Goal: Transaction & Acquisition: Obtain resource

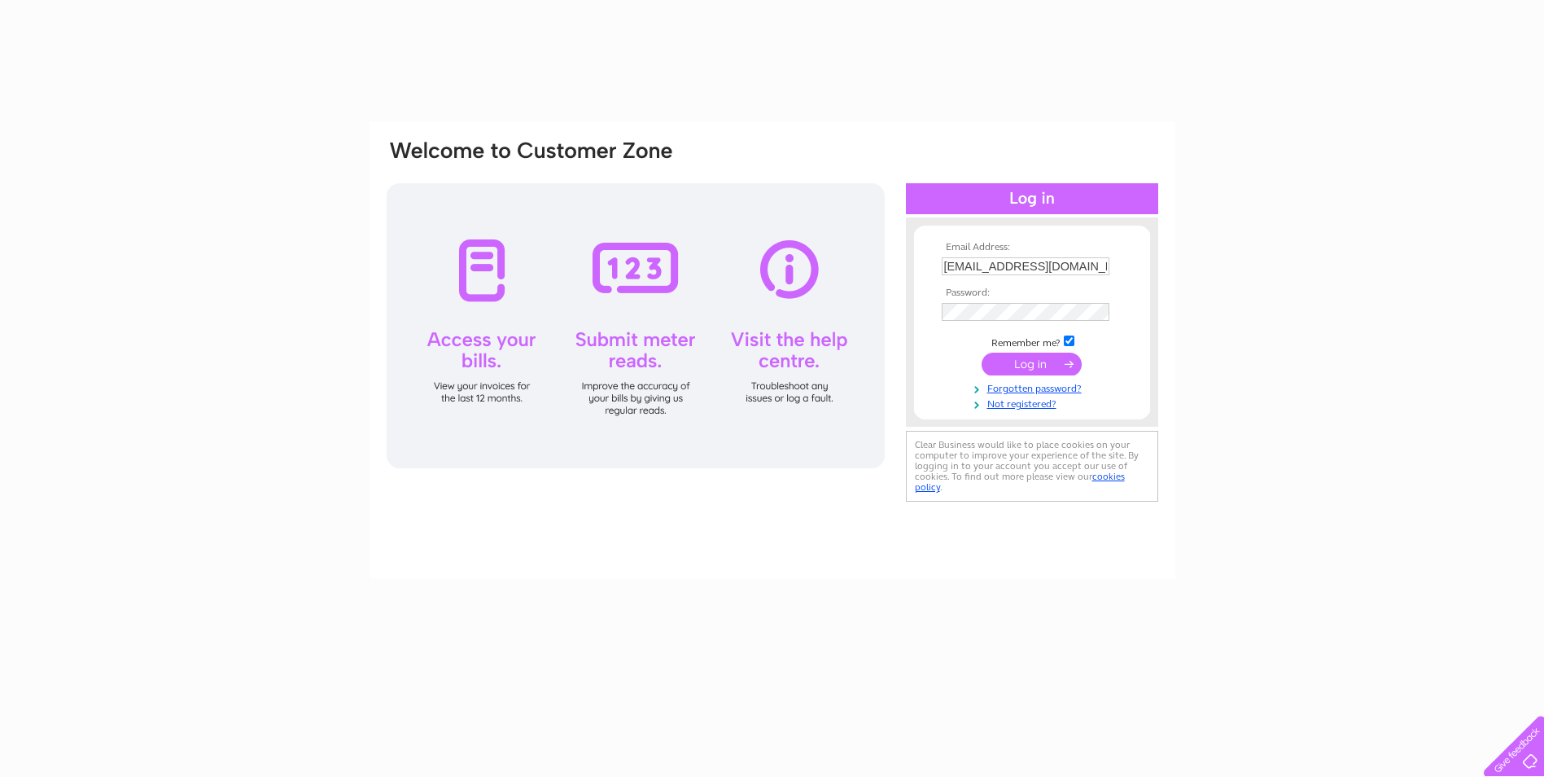
click at [1035, 371] on input "submit" at bounding box center [1032, 363] width 100 height 23
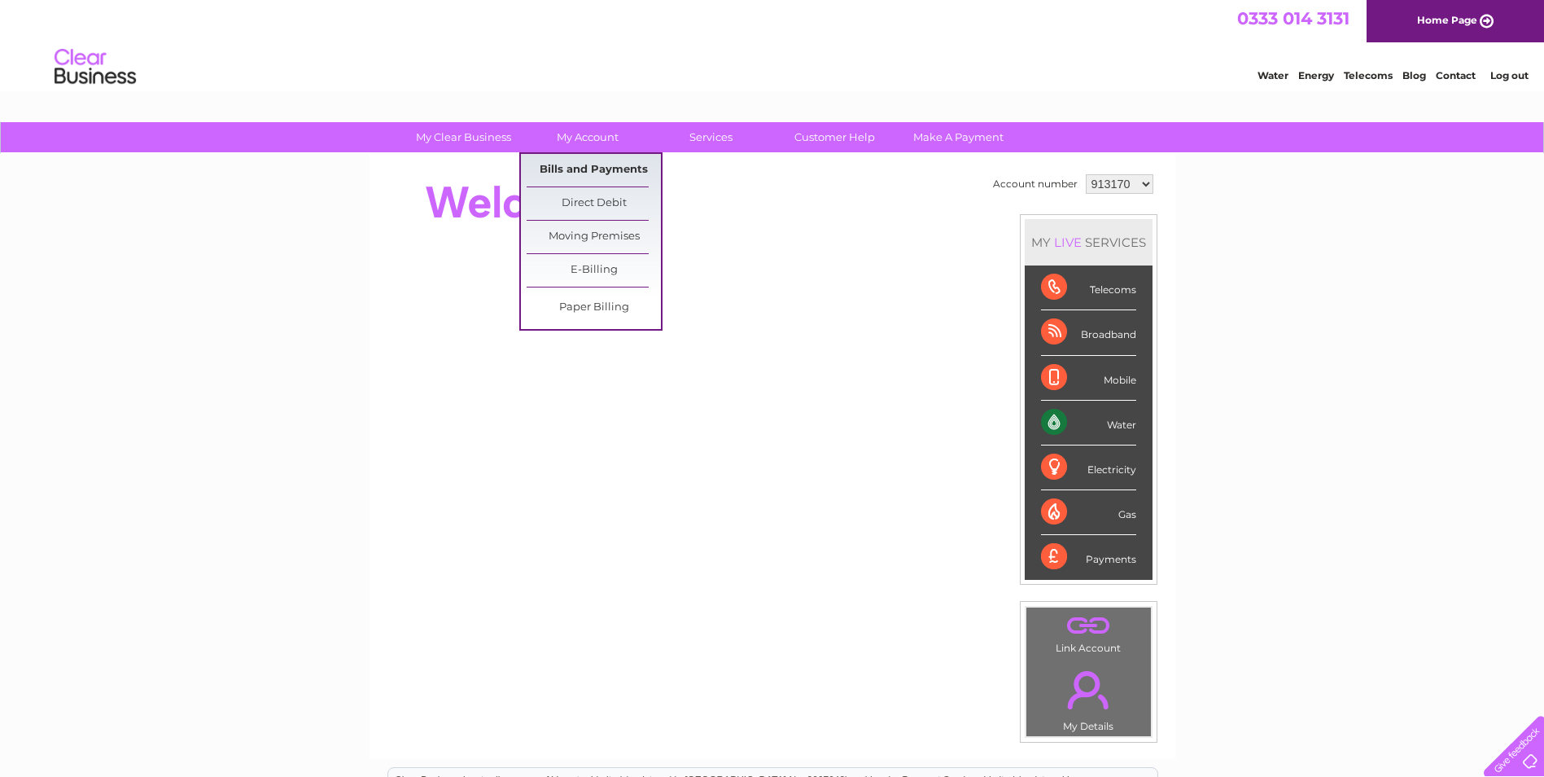
click at [599, 169] on link "Bills and Payments" at bounding box center [594, 170] width 134 height 33
click at [596, 170] on link "Bills and Payments" at bounding box center [594, 170] width 134 height 33
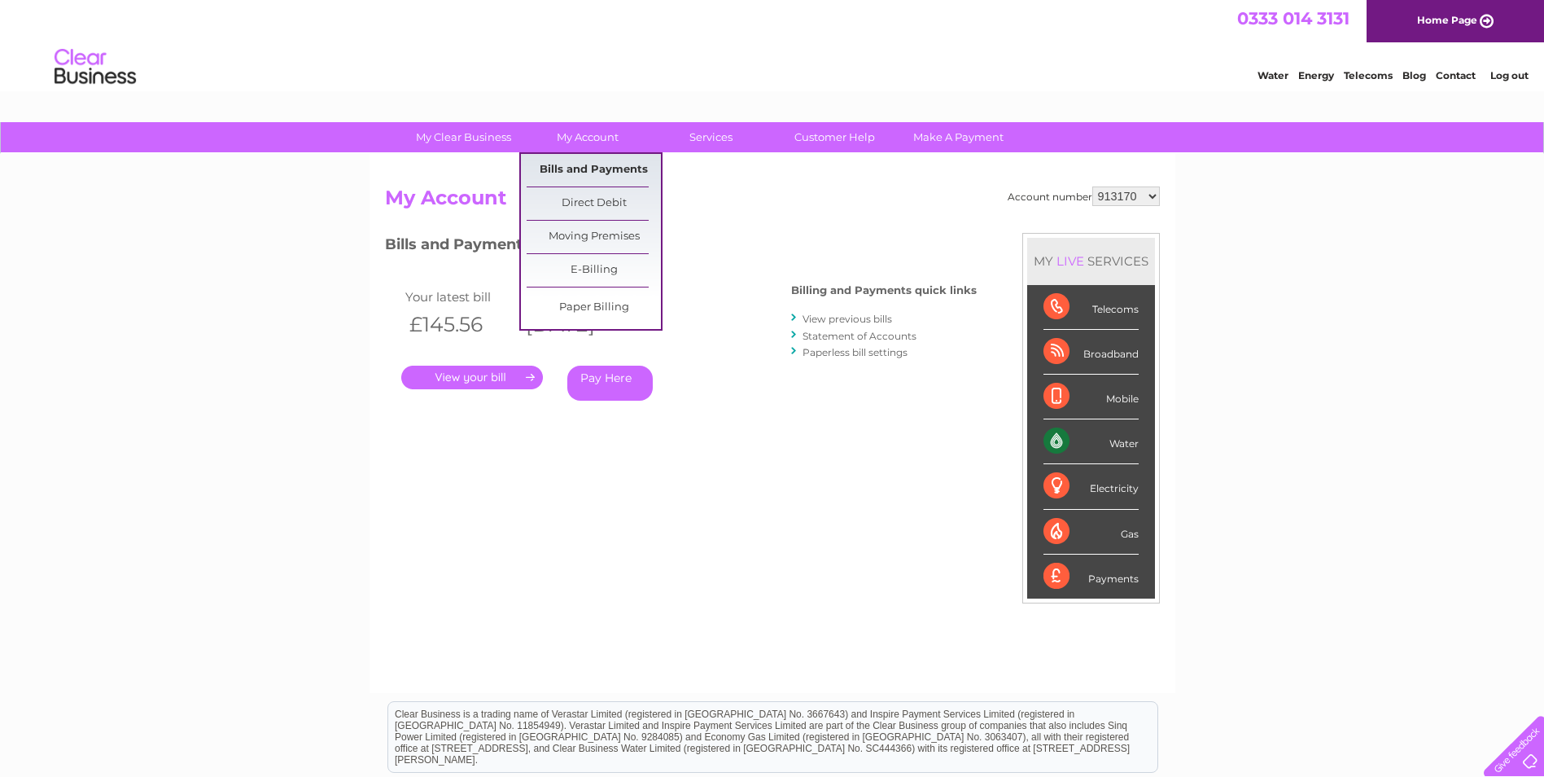
click at [598, 177] on link "Bills and Payments" at bounding box center [594, 170] width 134 height 33
click at [567, 169] on link "Bills and Payments" at bounding box center [594, 170] width 134 height 33
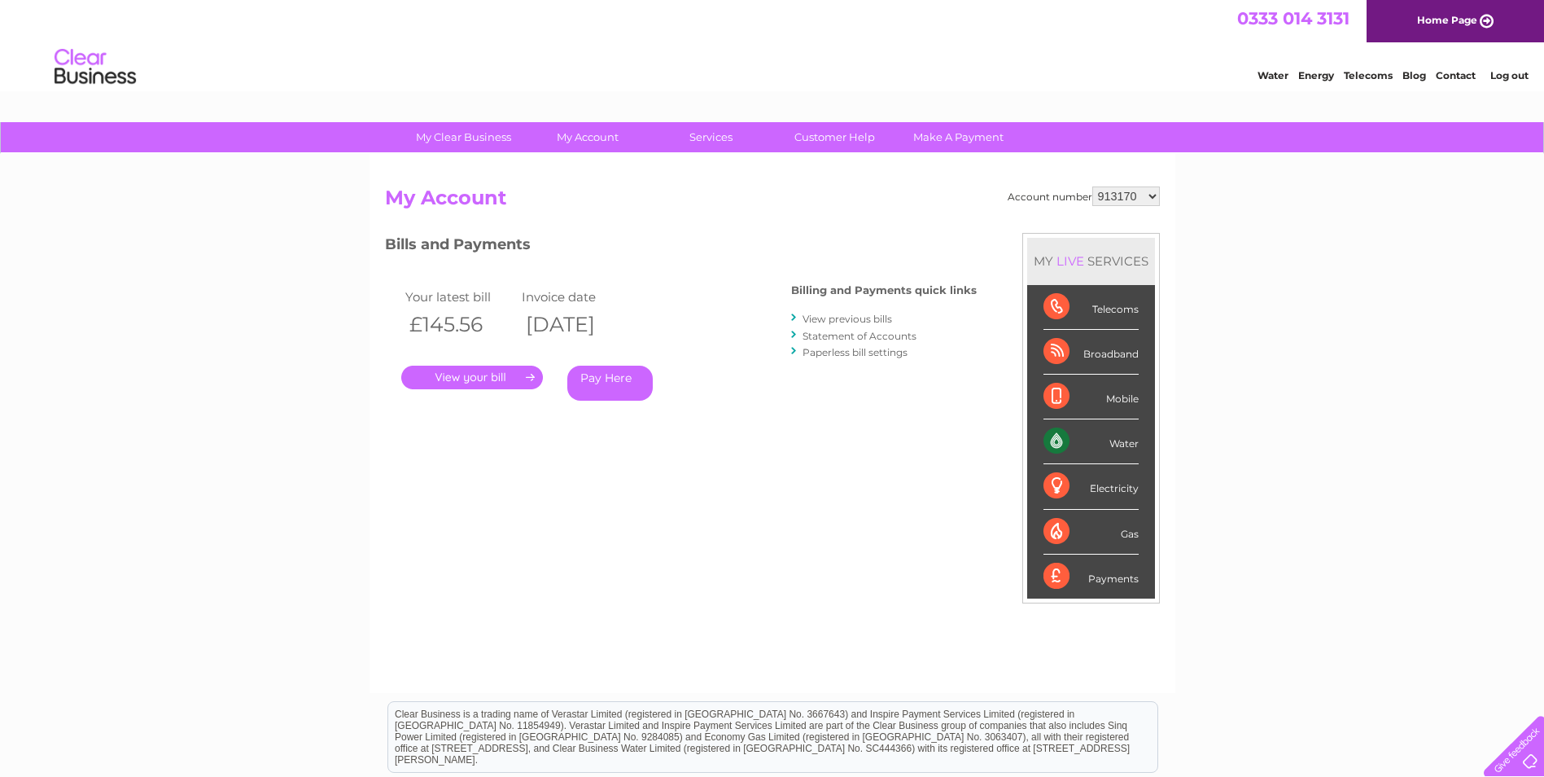
click at [492, 380] on link "." at bounding box center [472, 378] width 142 height 24
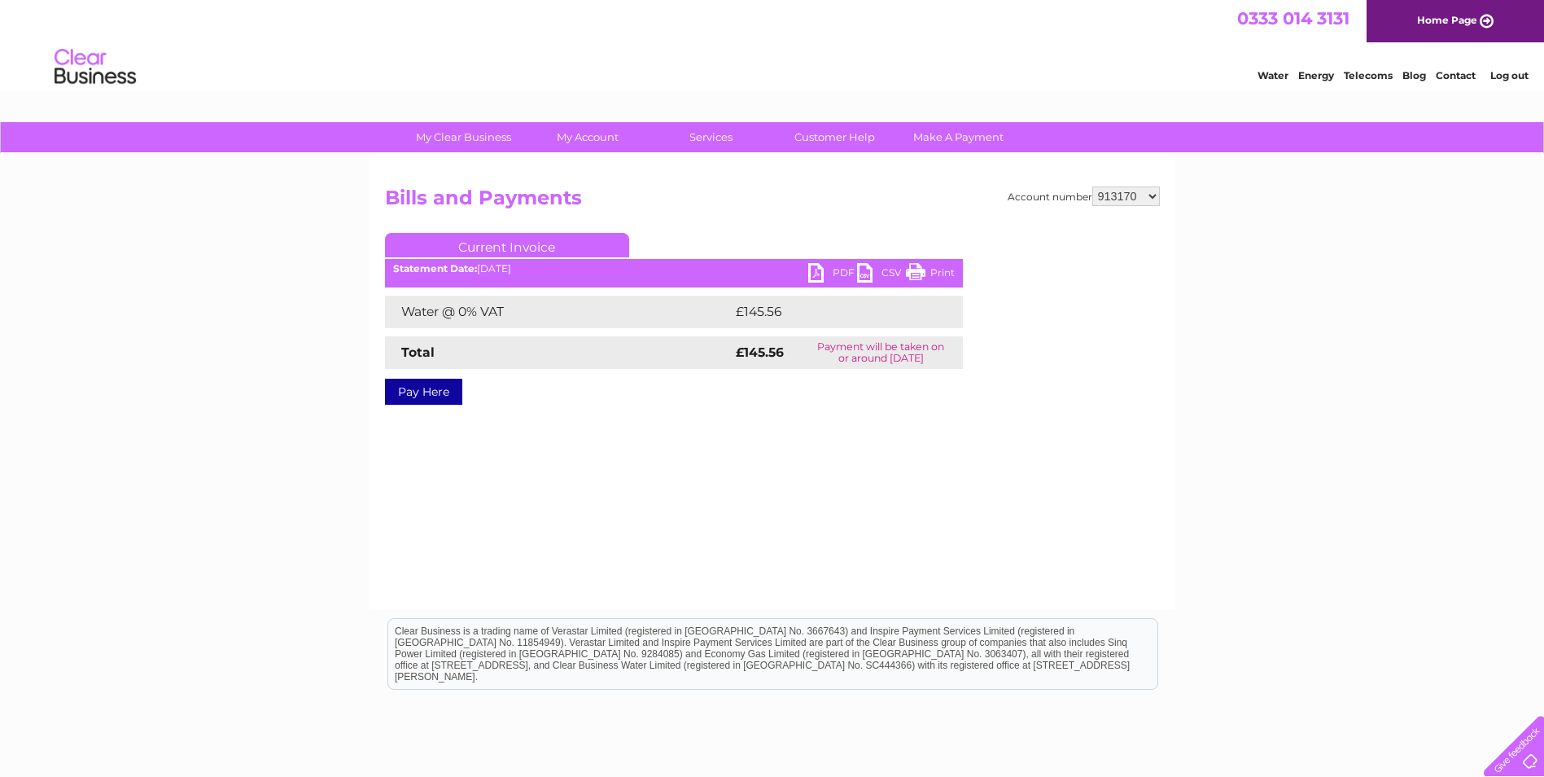
click at [815, 271] on link "PDF" at bounding box center [832, 275] width 49 height 24
click at [817, 277] on link "PDF" at bounding box center [832, 275] width 49 height 24
